Goal: Transaction & Acquisition: Register for event/course

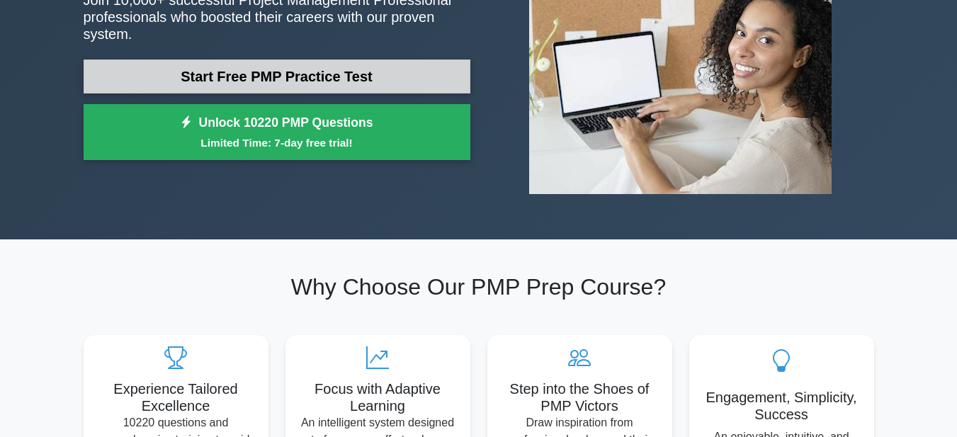
scroll to position [216, 0]
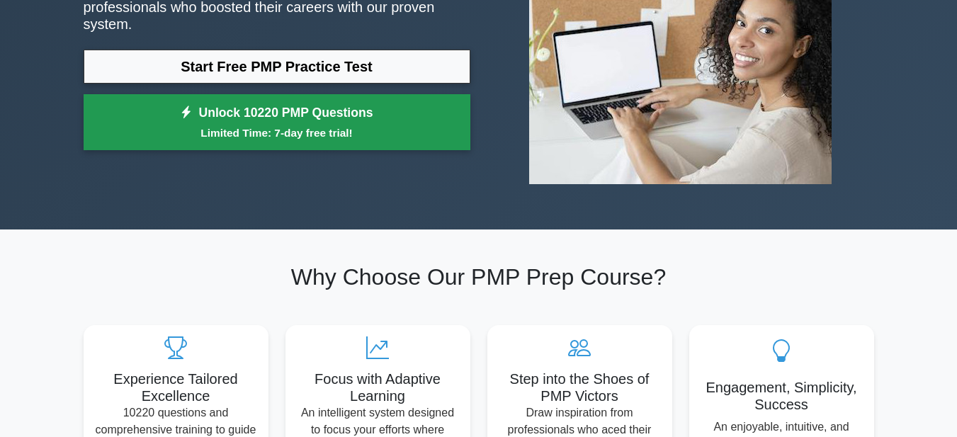
click at [332, 102] on link "Unlock 10220 PMP Questions Limited Time: 7-day free trial!" at bounding box center [277, 122] width 387 height 57
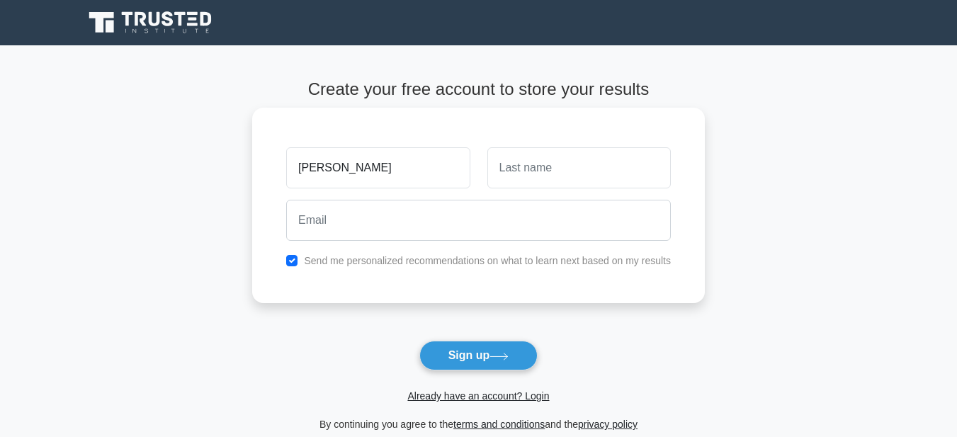
type input "[PERSON_NAME]"
click at [525, 164] on input "text" at bounding box center [578, 167] width 183 height 41
type input "NJOROGE"
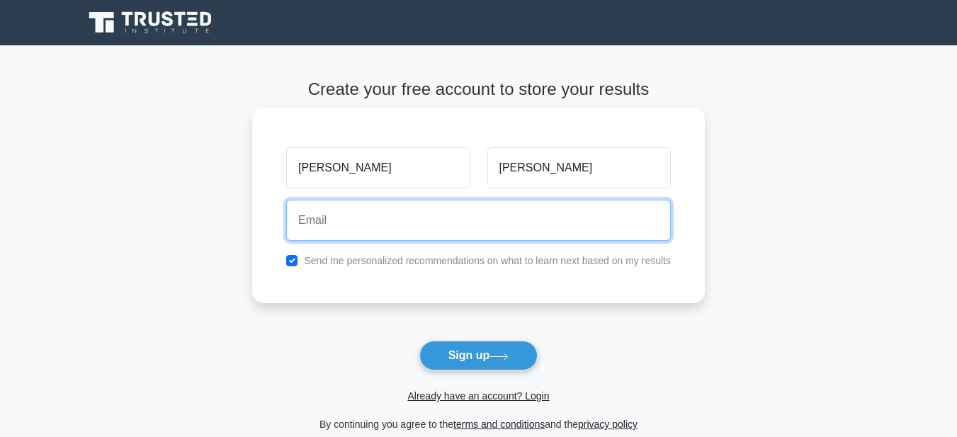
click at [516, 217] on input "email" at bounding box center [478, 220] width 385 height 41
type input "philisnjoroge21@gmail.com"
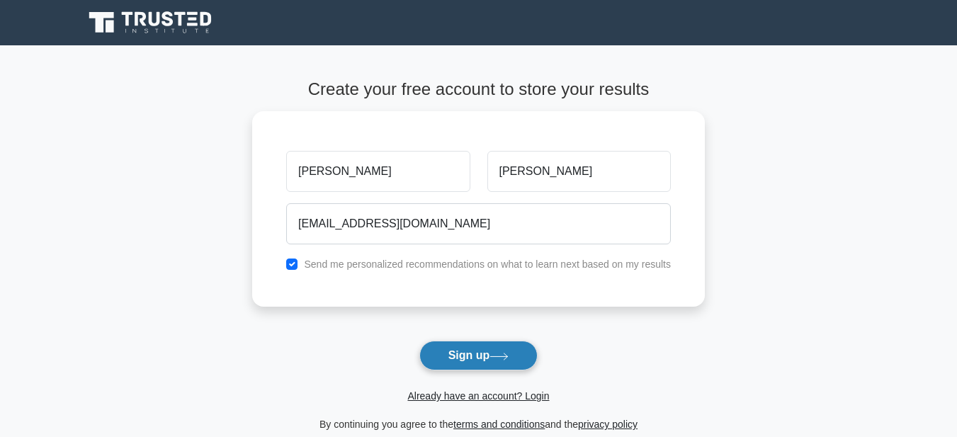
click at [499, 361] on button "Sign up" at bounding box center [478, 356] width 119 height 30
